Goal: Information Seeking & Learning: Learn about a topic

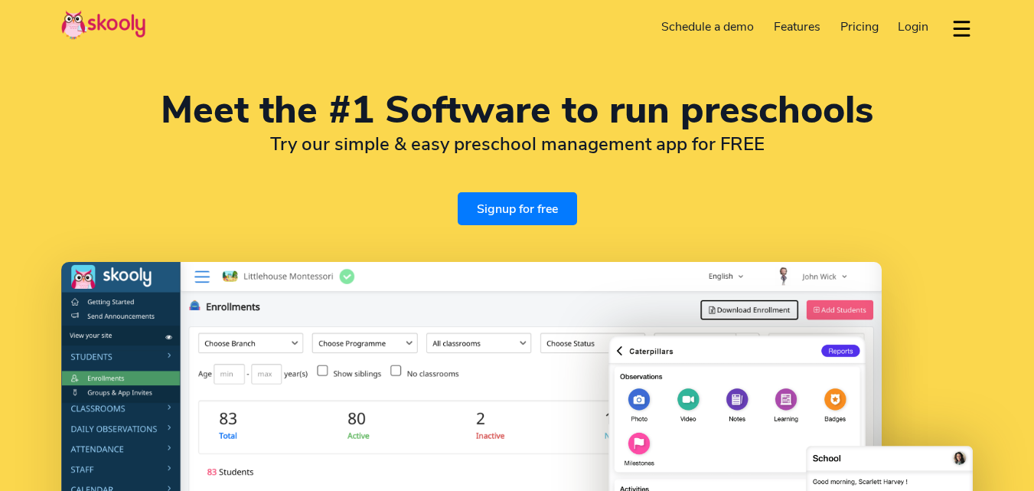
select select "en"
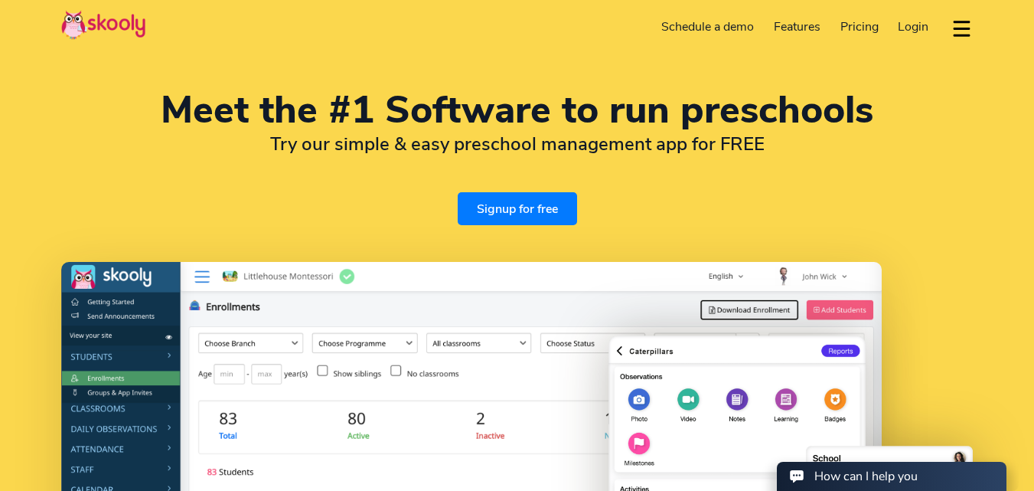
select select "91"
select select "[GEOGRAPHIC_DATA]"
select select "[GEOGRAPHIC_DATA]/[GEOGRAPHIC_DATA]"
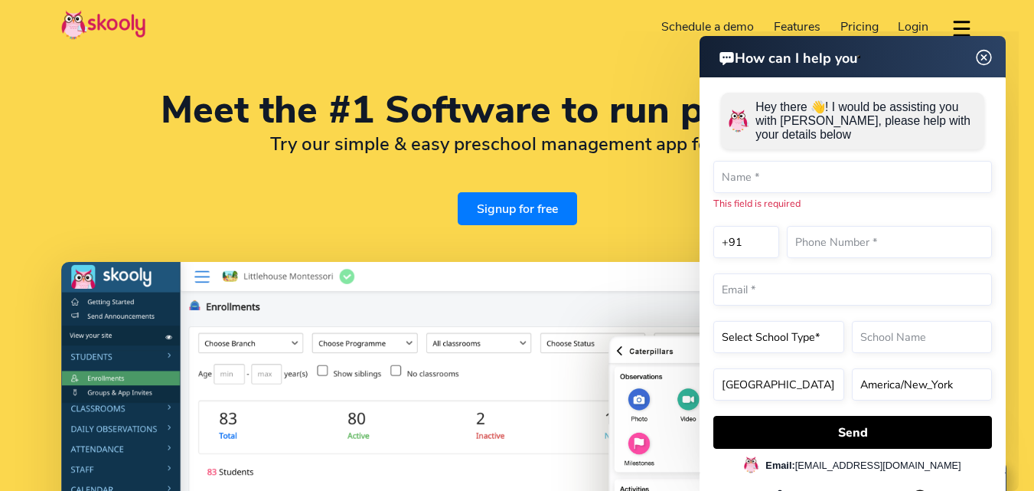
click at [864, 26] on span "Pricing" at bounding box center [859, 26] width 38 height 17
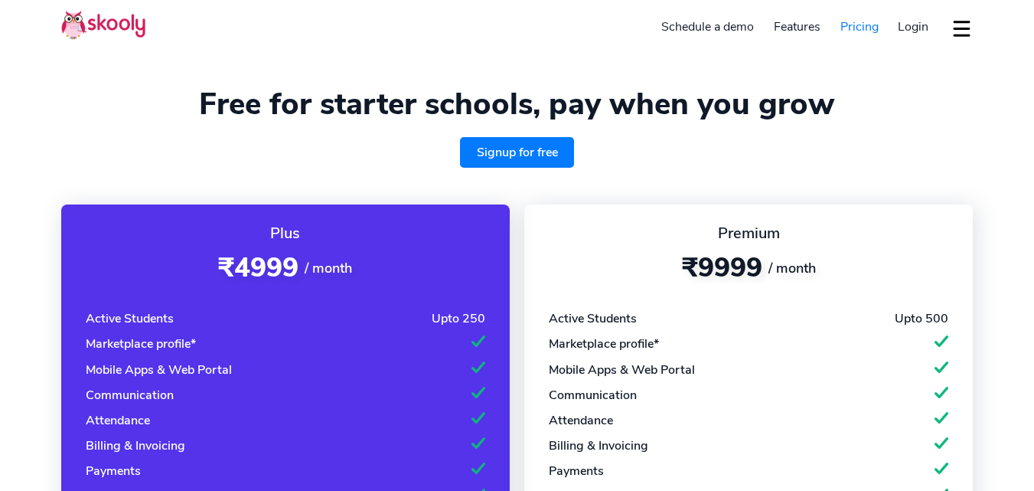
select select "en"
select select "91"
select select "[GEOGRAPHIC_DATA]"
select select "[GEOGRAPHIC_DATA]/[GEOGRAPHIC_DATA]"
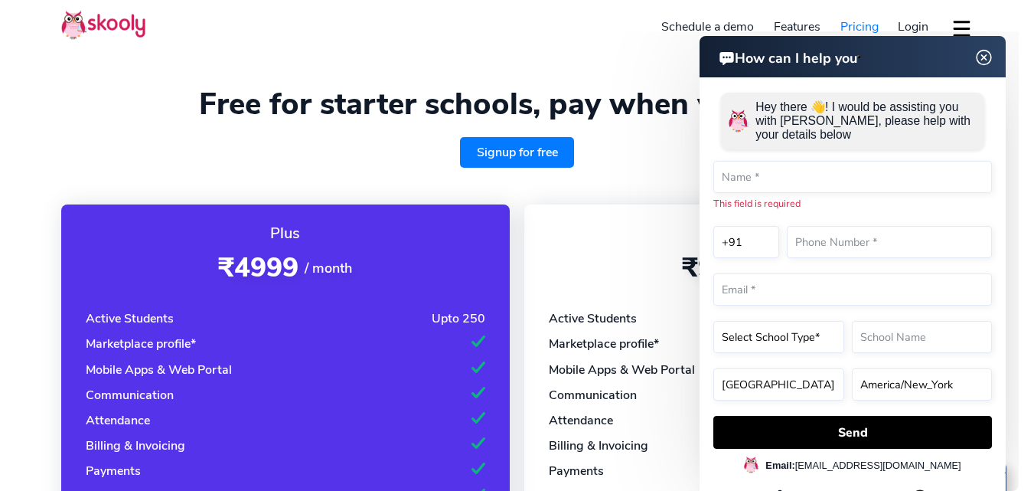
click at [978, 54] on img at bounding box center [984, 57] width 29 height 19
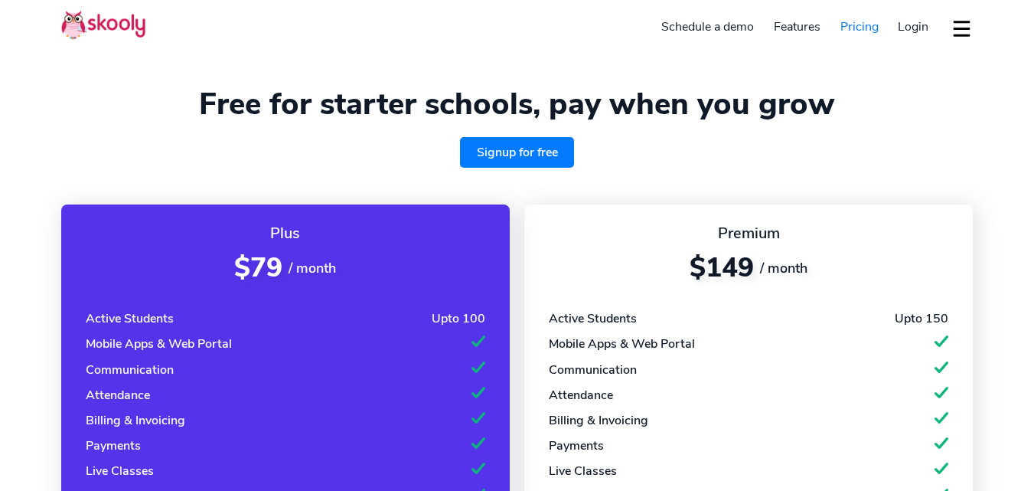
select select "en"
select select "91"
select select "[GEOGRAPHIC_DATA]"
select select "[GEOGRAPHIC_DATA]/[GEOGRAPHIC_DATA]"
